Goal: Transaction & Acquisition: Register for event/course

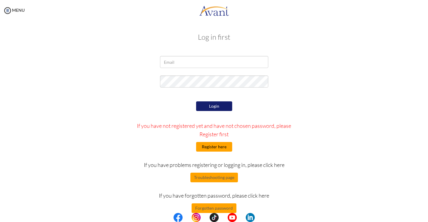
click at [209, 149] on button "Register here" at bounding box center [214, 147] width 36 height 10
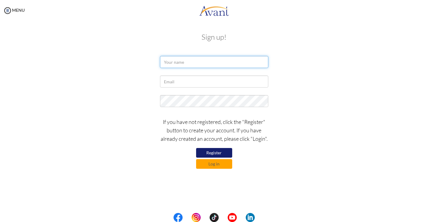
click at [210, 60] on input "text" at bounding box center [214, 62] width 108 height 12
type input "[PERSON_NAME]"
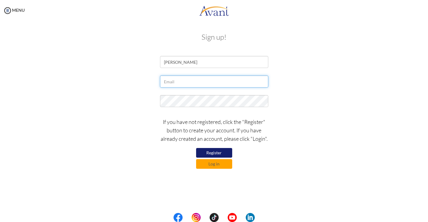
click at [204, 79] on input "text" at bounding box center [214, 81] width 108 height 12
type input "s"
type input "c"
type input "[EMAIL_ADDRESS][DOMAIN_NAME]"
click at [225, 154] on button "Register" at bounding box center [214, 153] width 36 height 10
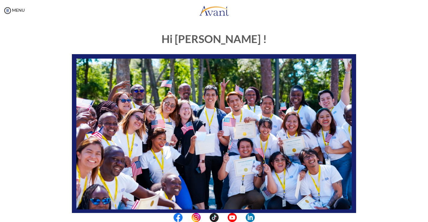
scroll to position [112, 0]
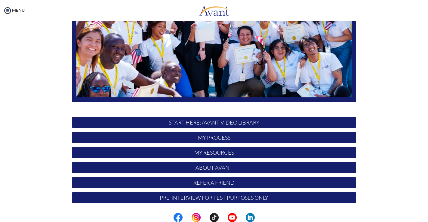
click at [218, 154] on p "My Resources" at bounding box center [214, 152] width 284 height 11
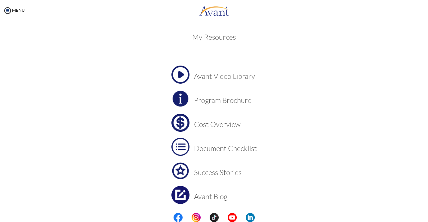
click at [20, 13] on div "MENU" at bounding box center [12, 111] width 25 height 222
click at [20, 8] on link "MENU" at bounding box center [14, 10] width 22 height 5
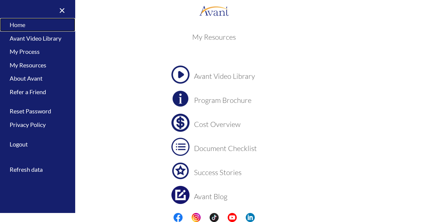
click at [23, 22] on link "Home" at bounding box center [37, 25] width 75 height 14
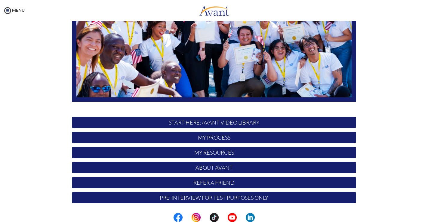
click at [145, 123] on p "START HERE: Avant Video Library" at bounding box center [214, 122] width 284 height 11
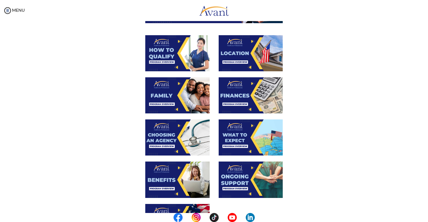
scroll to position [102, 0]
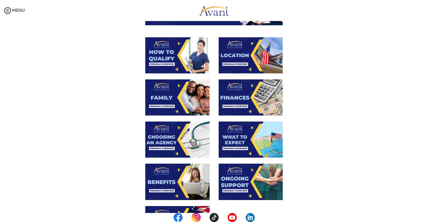
click at [180, 94] on img at bounding box center [177, 97] width 64 height 36
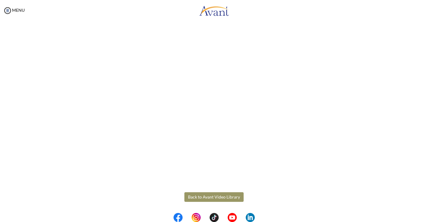
scroll to position [117, 0]
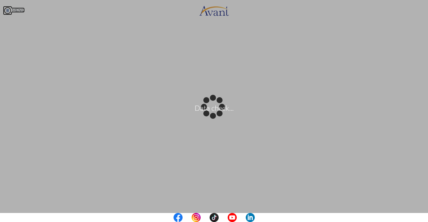
click at [11, 10] on body "Data check... Maintenance break. Please come back in 2 hours. MENU My Status Wh…" at bounding box center [214, 111] width 428 height 222
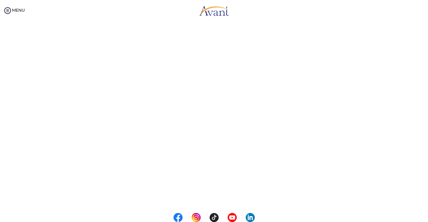
click at [14, 13] on div "MENU" at bounding box center [12, 111] width 25 height 222
click at [13, 10] on link "MENU" at bounding box center [14, 10] width 22 height 5
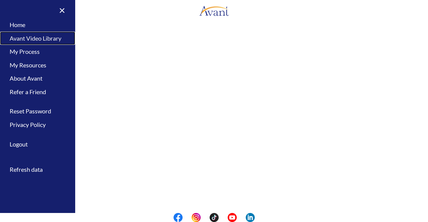
click at [30, 40] on link "Avant Video Library" at bounding box center [37, 39] width 75 height 14
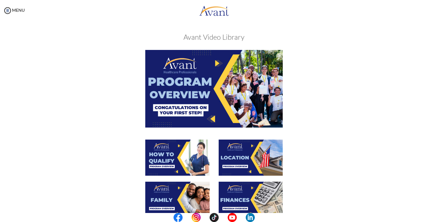
scroll to position [17, 0]
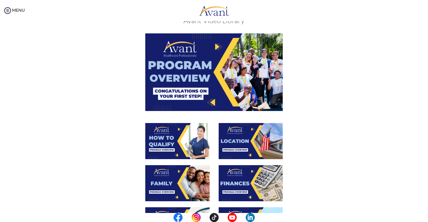
click at [241, 144] on img at bounding box center [250, 141] width 64 height 36
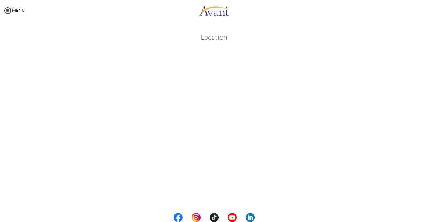
scroll to position [74, 0]
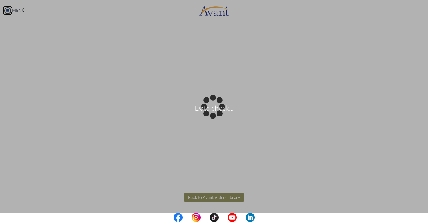
click at [13, 9] on body "Data check... Maintenance break. Please come back in 2 hours. MENU My Status Wh…" at bounding box center [214, 111] width 428 height 222
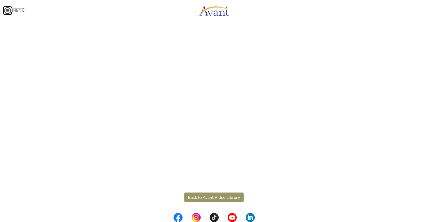
click at [22, 12] on link "MENU" at bounding box center [14, 10] width 22 height 5
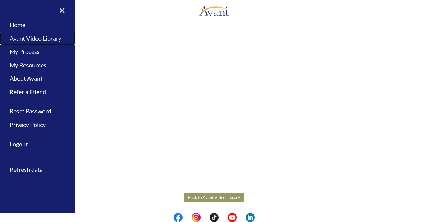
click at [25, 37] on link "Avant Video Library" at bounding box center [37, 39] width 75 height 14
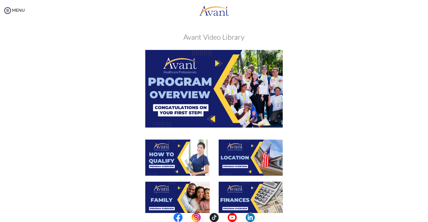
scroll to position [16, 0]
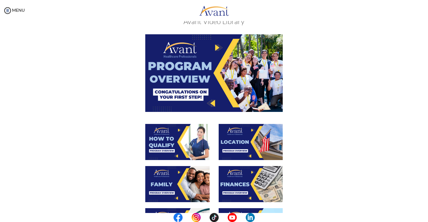
click at [178, 140] on img at bounding box center [177, 142] width 64 height 36
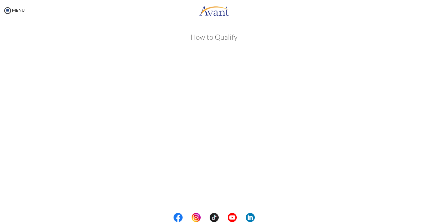
scroll to position [48, 0]
click at [17, 11] on body "Maintenance break. Please come back in 2 hours. MENU My Status What is the next…" at bounding box center [214, 111] width 428 height 222
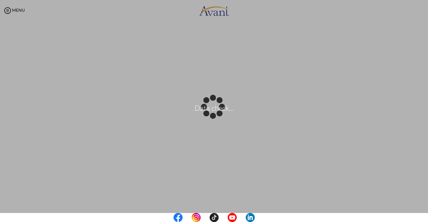
click at [210, 107] on div "Data check..." at bounding box center [214, 111] width 8 height 8
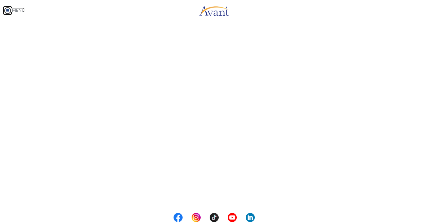
click at [12, 11] on link "MENU" at bounding box center [14, 10] width 22 height 5
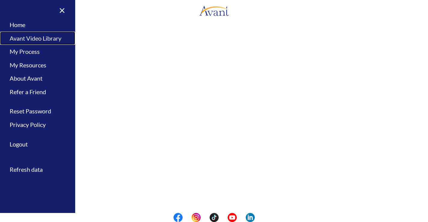
click at [31, 41] on link "Avant Video Library" at bounding box center [37, 39] width 75 height 14
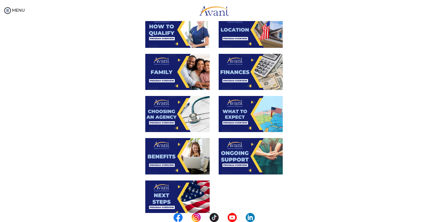
scroll to position [191, 0]
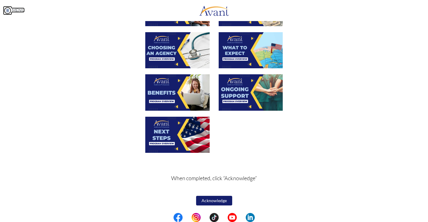
click at [12, 8] on link "MENU" at bounding box center [14, 10] width 22 height 5
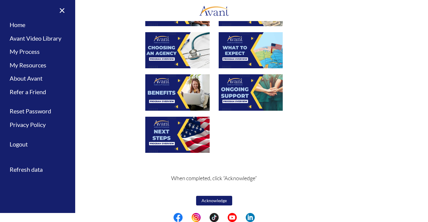
click at [103, 63] on div at bounding box center [213, 53] width 293 height 42
click at [115, 58] on div at bounding box center [213, 53] width 293 height 42
click at [65, 12] on link "×" at bounding box center [58, 10] width 18 height 20
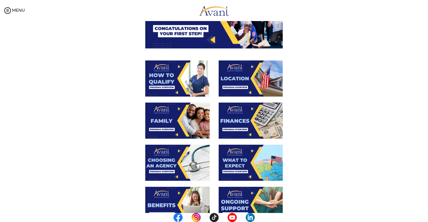
scroll to position [0, 0]
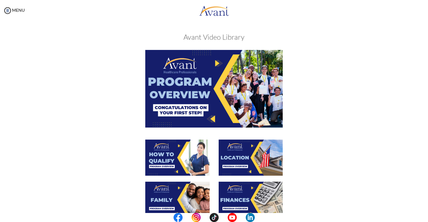
click at [179, 93] on img at bounding box center [214, 88] width 138 height 77
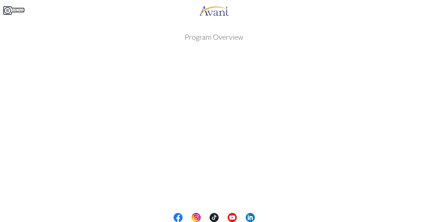
click at [14, 8] on link "MENU" at bounding box center [14, 10] width 22 height 5
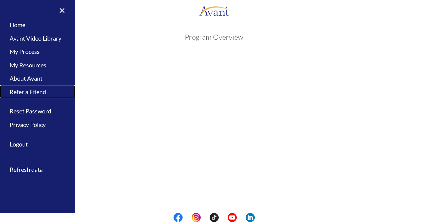
click at [21, 93] on link "Refer a Friend" at bounding box center [37, 92] width 75 height 14
